Goal: Information Seeking & Learning: Learn about a topic

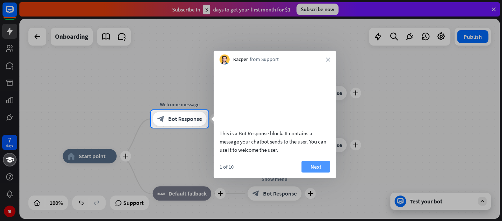
click at [320, 173] on button "Next" at bounding box center [316, 167] width 29 height 12
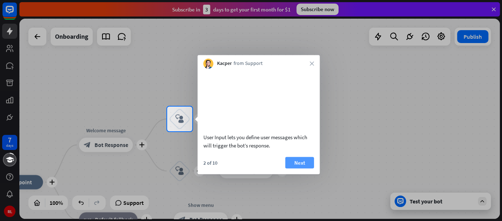
click at [297, 168] on button "Next" at bounding box center [299, 163] width 29 height 12
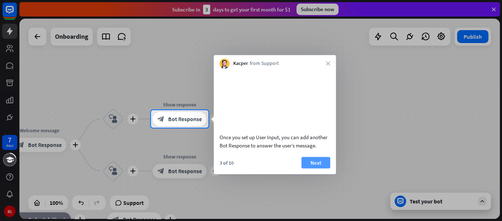
click at [303, 169] on button "Next" at bounding box center [316, 163] width 29 height 12
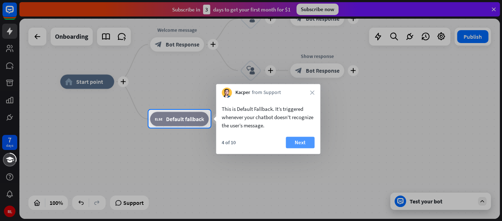
click at [293, 144] on button "Next" at bounding box center [300, 143] width 29 height 12
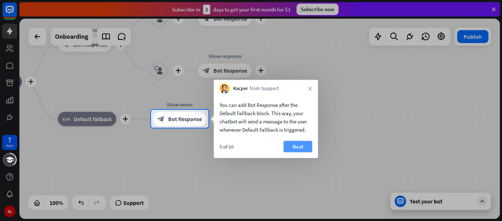
click at [307, 146] on button "Next" at bounding box center [298, 147] width 29 height 12
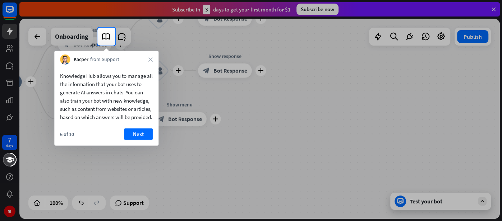
click at [135, 125] on div "Knowledge Hub allows you to manage all the information that your bot uses to ge…" at bounding box center [106, 95] width 104 height 60
click at [133, 139] on button "Next" at bounding box center [138, 135] width 29 height 12
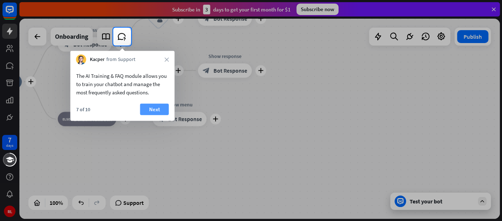
click at [146, 109] on button "Next" at bounding box center [154, 110] width 29 height 12
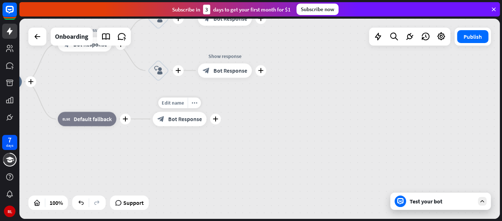
click at [153, 112] on div "Edit name more_horiz plus Show menu block_bot_response Bot Response" at bounding box center [180, 119] width 54 height 14
click at [146, 109] on div "7 days RL close Product Help First steps Get started with ChatBot Help Center F…" at bounding box center [251, 110] width 502 height 221
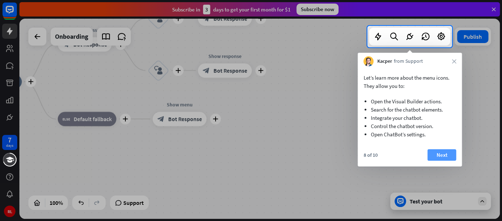
click at [447, 153] on button "Next" at bounding box center [441, 156] width 29 height 12
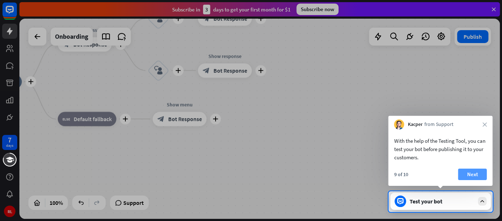
click at [475, 179] on button "Next" at bounding box center [472, 175] width 29 height 12
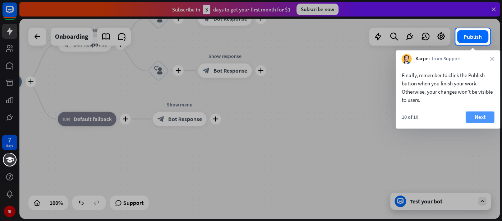
click at [476, 120] on button "Next" at bounding box center [480, 117] width 29 height 12
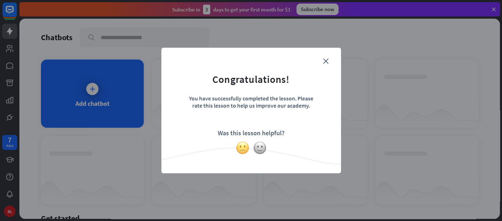
click at [242, 145] on img at bounding box center [243, 148] width 14 height 14
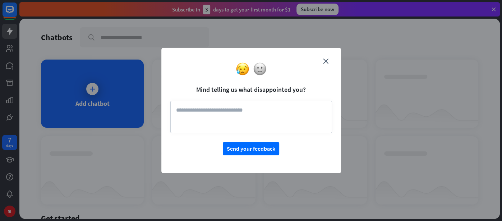
click at [329, 59] on form "Mind telling us what disappointed you? Send your feedback" at bounding box center [251, 106] width 162 height 99
click at [325, 62] on div at bounding box center [251, 69] width 180 height 14
click at [321, 64] on div at bounding box center [251, 69] width 180 height 14
click at [323, 61] on icon "close" at bounding box center [325, 61] width 5 height 5
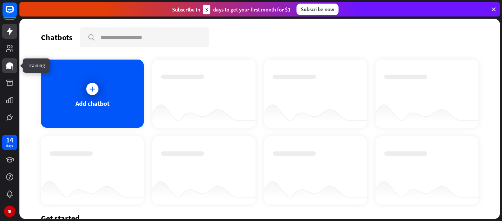
click at [9, 67] on icon at bounding box center [9, 66] width 7 height 6
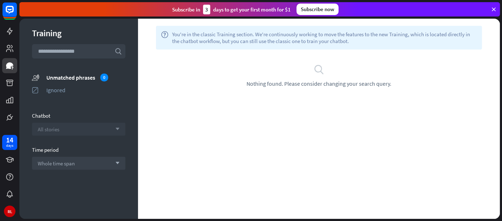
click at [55, 126] on span "All stories" at bounding box center [49, 129] width 22 height 7
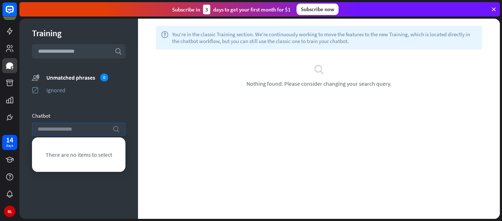
click at [55, 126] on input "search" at bounding box center [73, 129] width 71 height 12
click at [77, 99] on div "Training search unmatched_phrases Unmatched phrases 0 ignored Ignored Chatbot s…" at bounding box center [78, 119] width 119 height 201
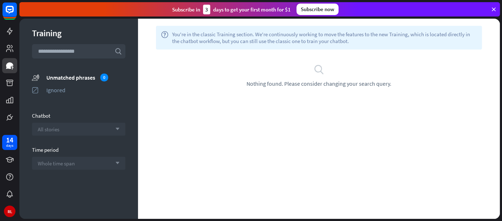
click at [75, 162] on span "Whole time span" at bounding box center [56, 163] width 37 height 7
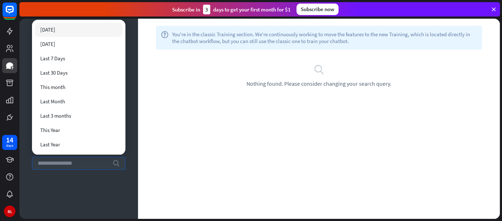
click at [75, 162] on input "search" at bounding box center [73, 163] width 71 height 12
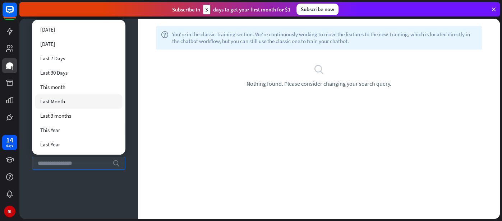
click at [131, 87] on div "Training search unmatched_phrases Unmatched phrases 0 ignored Ignored Chatbot A…" at bounding box center [78, 119] width 119 height 201
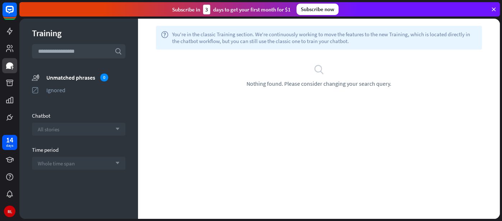
click at [83, 54] on input "text" at bounding box center [78, 51] width 93 height 14
click at [10, 29] on icon at bounding box center [10, 31] width 6 height 7
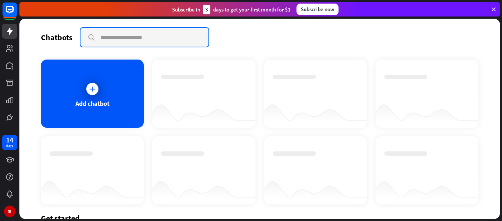
click at [169, 42] on input "text" at bounding box center [145, 37] width 128 height 19
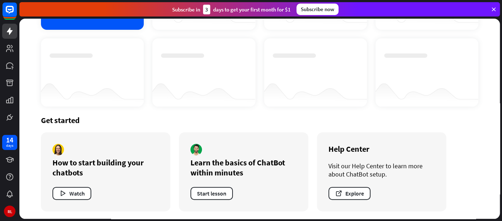
scroll to position [99, 0]
